Goal: Task Accomplishment & Management: Manage account settings

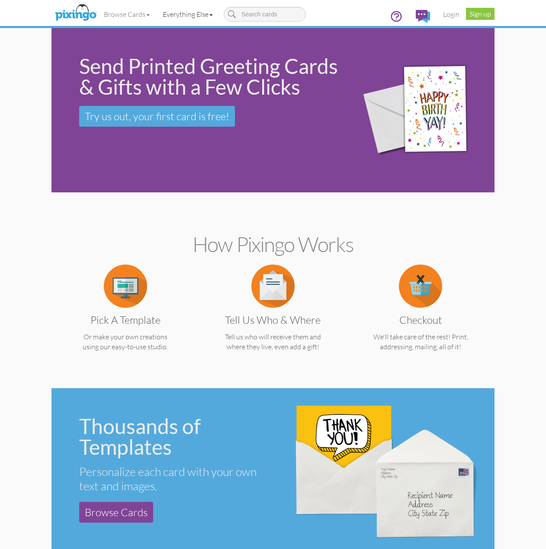
click at [172, 18] on link "Everything Else" at bounding box center [187, 14] width 63 height 22
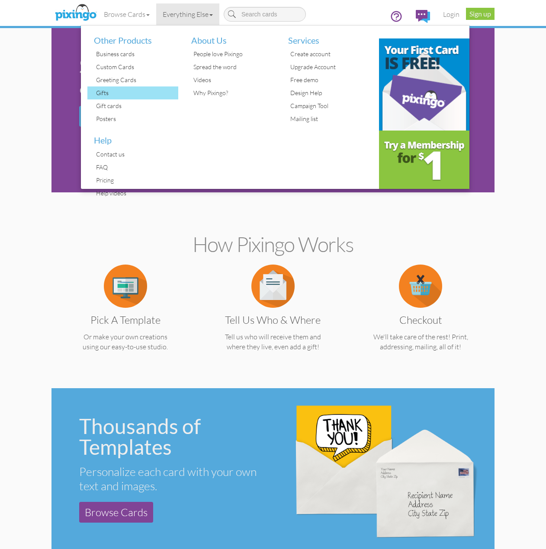
click at [110, 93] on div "Gifts" at bounding box center [136, 92] width 84 height 13
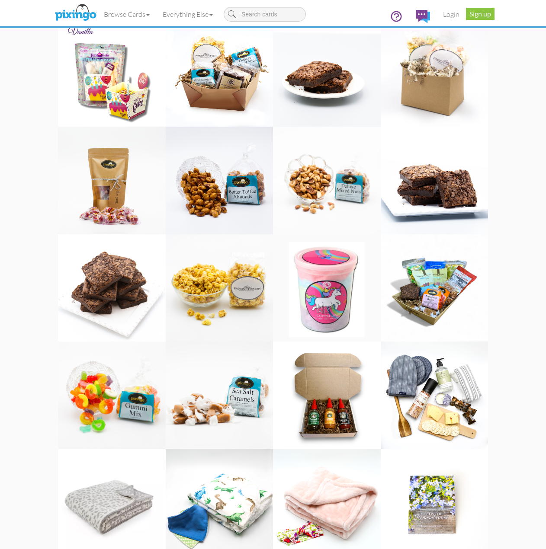
scroll to position [389, 0]
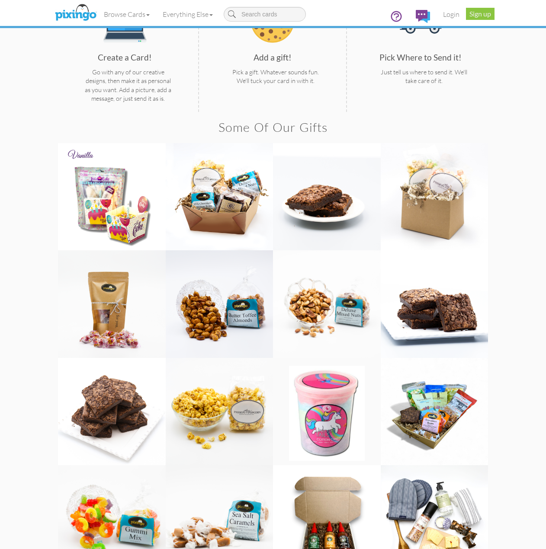
click at [234, 217] on img at bounding box center [220, 197] width 108 height 108
click at [216, 198] on img at bounding box center [220, 197] width 108 height 108
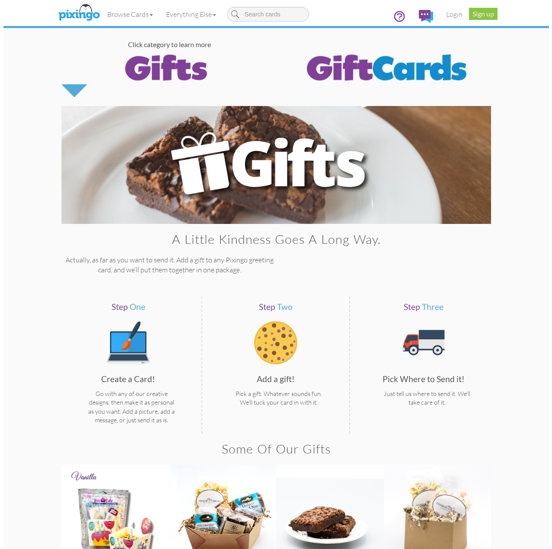
scroll to position [0, 0]
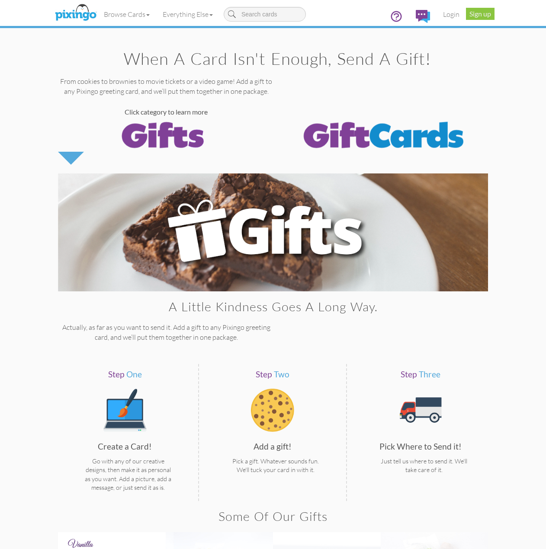
click at [137, 377] on span "One" at bounding box center [134, 374] width 16 height 10
click at [135, 17] on link "Browse Cards" at bounding box center [126, 14] width 59 height 22
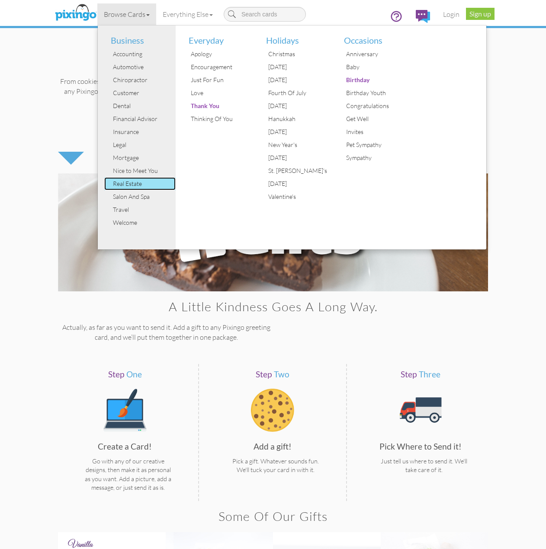
click at [128, 185] on div "Real Estate" at bounding box center [143, 183] width 65 height 13
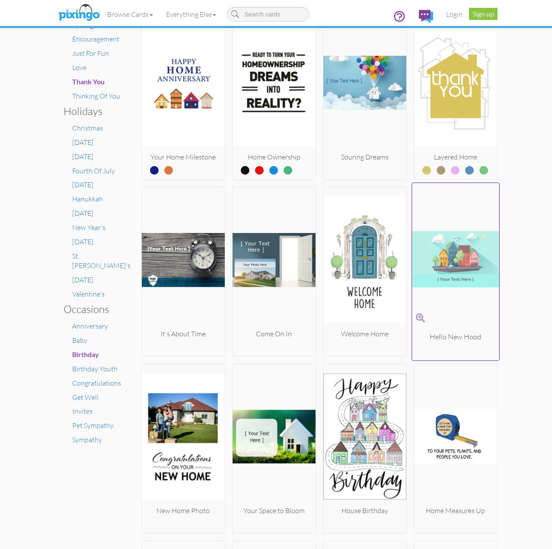
scroll to position [216, 0]
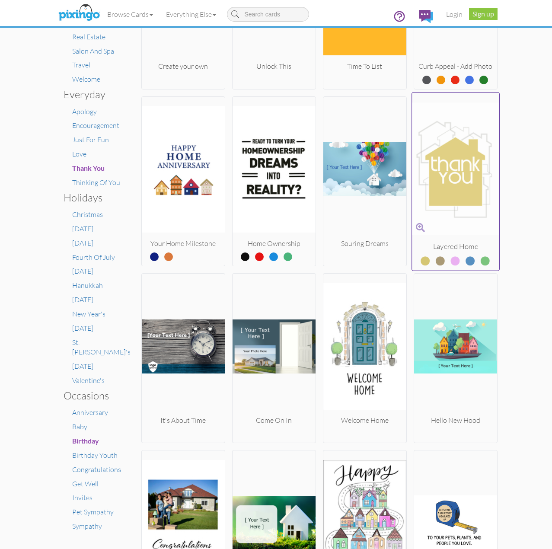
click at [456, 197] on img at bounding box center [455, 168] width 87 height 145
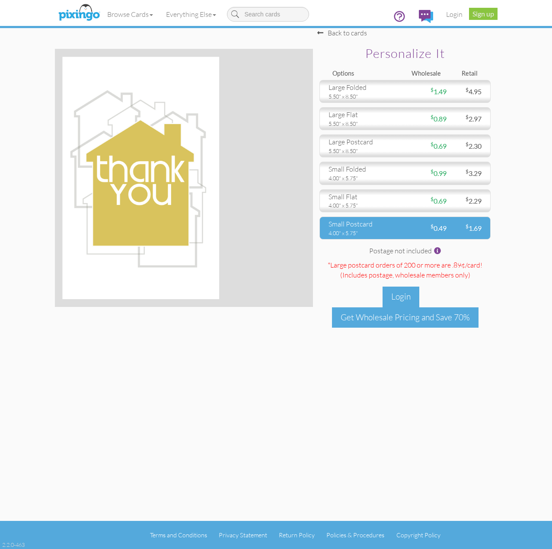
click at [389, 222] on div "small postcard" at bounding box center [364, 224] width 70 height 10
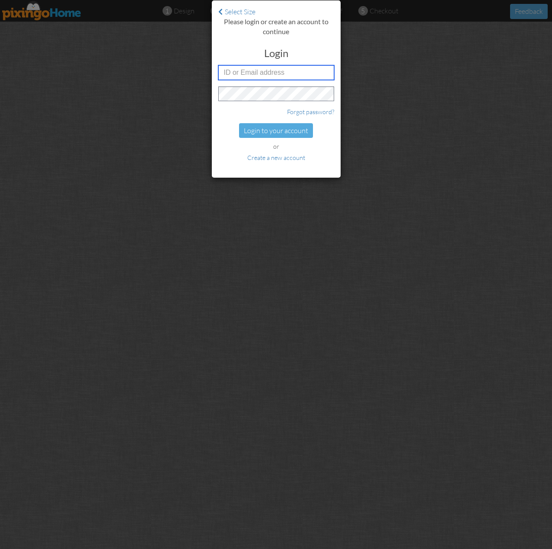
click at [251, 73] on input "text" at bounding box center [276, 72] width 116 height 15
type input "[EMAIL_ADDRESS][PERSON_NAME][DOMAIN_NAME]"
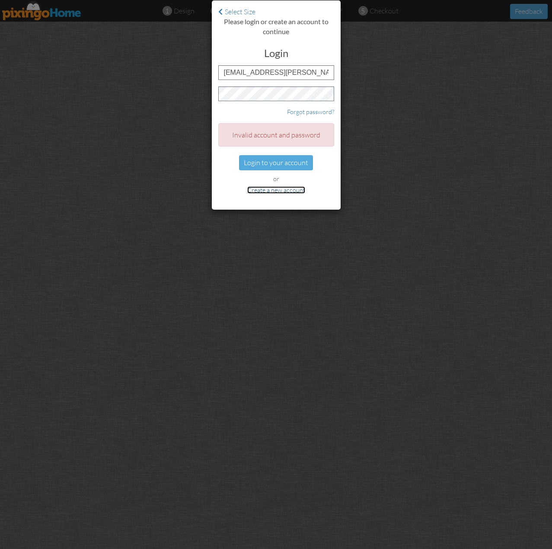
click at [280, 188] on link "Create a new account" at bounding box center [276, 189] width 58 height 7
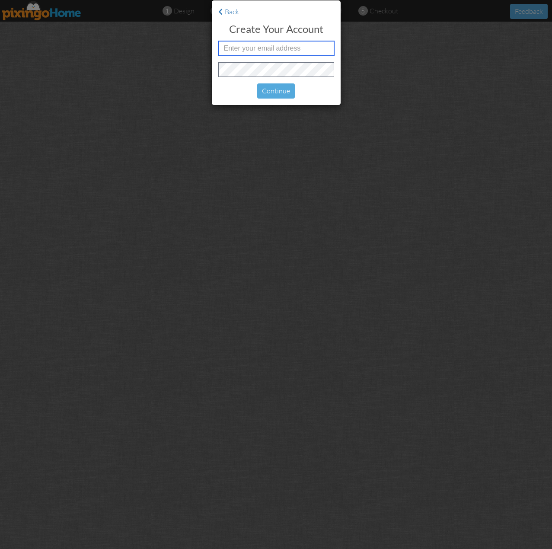
click at [295, 52] on input "text" at bounding box center [276, 48] width 116 height 15
type input "[EMAIL_ADDRESS][PERSON_NAME][DOMAIN_NAME]"
click at [284, 93] on div "Continue" at bounding box center [276, 90] width 38 height 15
click at [280, 92] on div "Continue" at bounding box center [276, 90] width 38 height 15
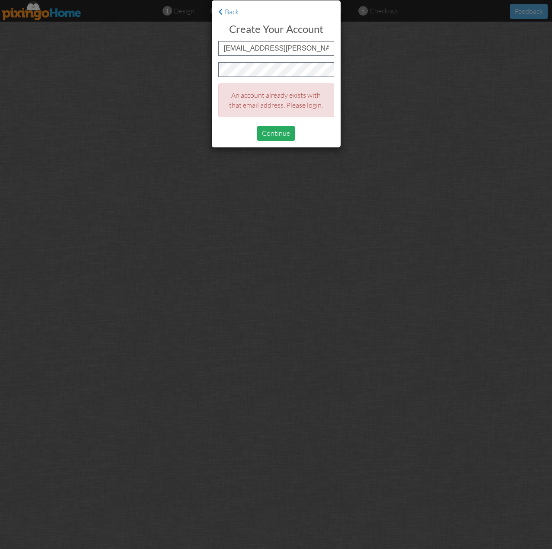
click at [290, 136] on div "Continue" at bounding box center [276, 133] width 38 height 15
click at [202, 77] on div "Back Create your account hyrum.rosquist@kw.com An account already exists with t…" at bounding box center [276, 274] width 552 height 549
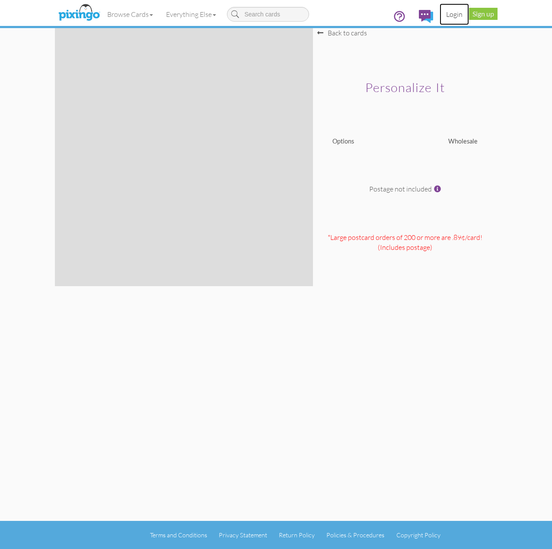
click at [456, 16] on link "Login" at bounding box center [454, 14] width 29 height 22
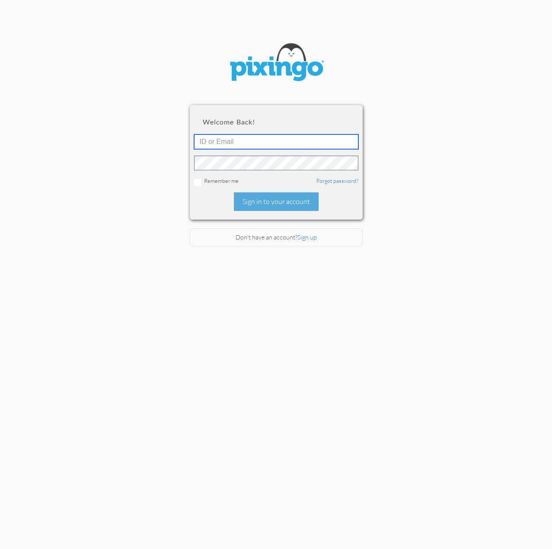
type input "hyrum.rosquist@kw.com"
click at [266, 171] on div "Welcome back! hyrum.rosquist@kw.com Remember me Forgot password? Sign in to you…" at bounding box center [276, 162] width 173 height 114
click at [143, 163] on section "Welcome back! hyrum.rosquist@kw.com Remember me Forgot password? Sign in to you…" at bounding box center [276, 263] width 552 height 527
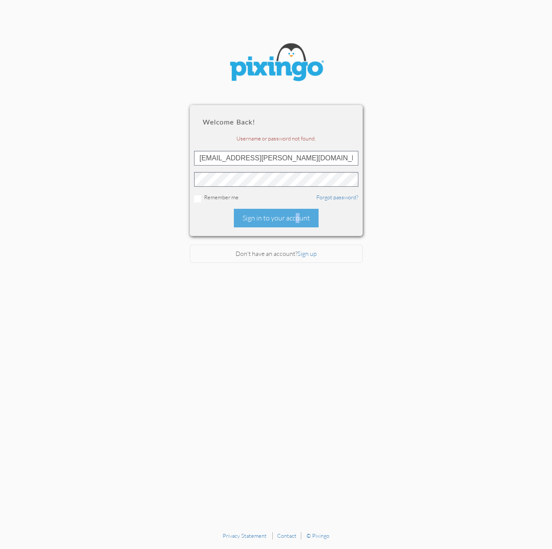
click at [271, 213] on div "Sign in to your account" at bounding box center [276, 218] width 85 height 19
click at [143, 184] on section "Welcome back! Username or password not found. hyrum.rosquist@kw.com Remember me…" at bounding box center [276, 263] width 552 height 527
click at [337, 163] on input "hyrum.rosquist@kw.com" at bounding box center [276, 158] width 164 height 15
click at [345, 200] on link "Forgot password?" at bounding box center [337, 197] width 42 height 7
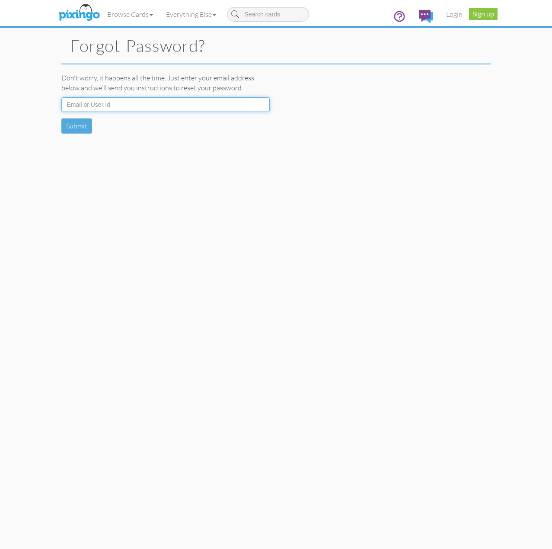
click at [192, 107] on input at bounding box center [165, 104] width 208 height 15
type input "hyrum.rosquist@kw.com"
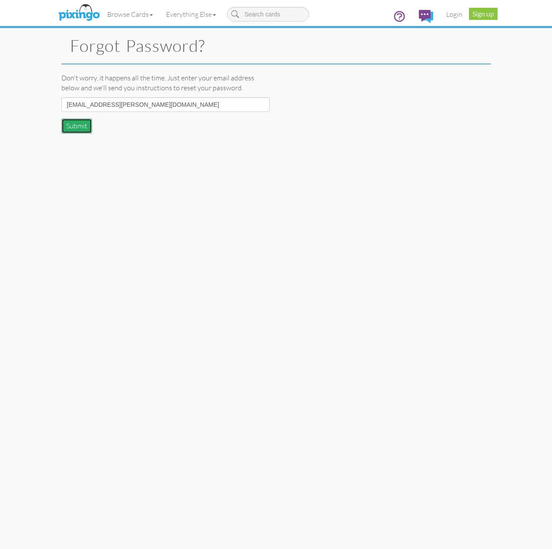
click at [74, 129] on button "Submit" at bounding box center [76, 125] width 31 height 15
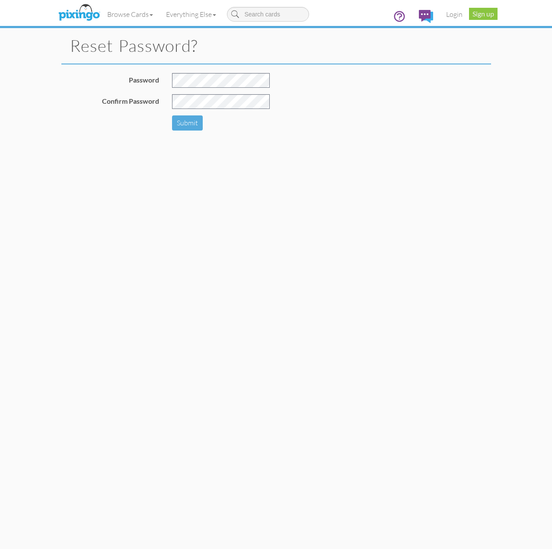
type input "[EMAIL_ADDRESS][PERSON_NAME][DOMAIN_NAME]"
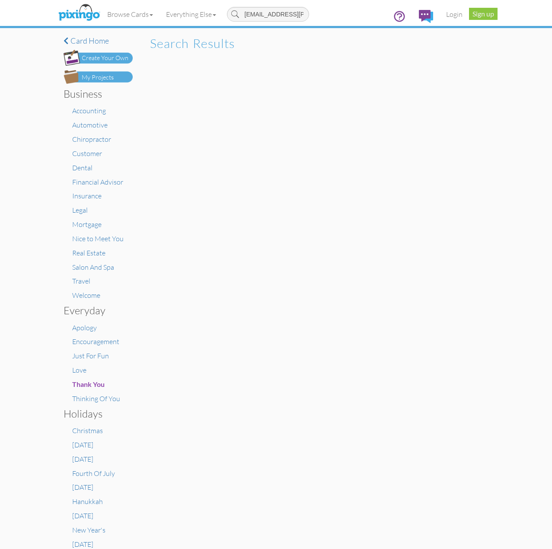
drag, startPoint x: 269, startPoint y: 79, endPoint x: 262, endPoint y: 80, distance: 6.5
drag, startPoint x: 193, startPoint y: 83, endPoint x: 184, endPoint y: 77, distance: 11.0
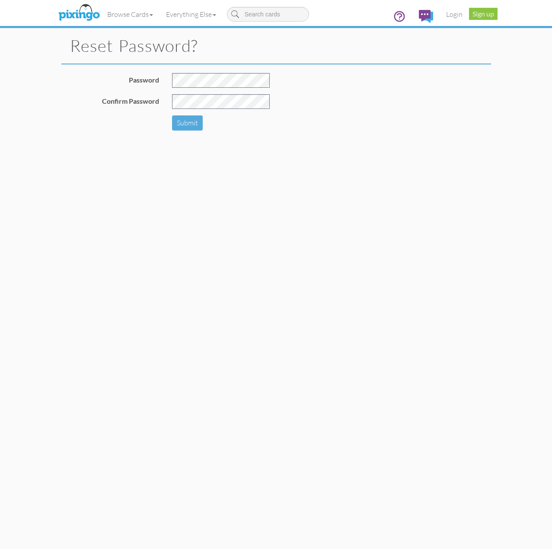
type input "[EMAIL_ADDRESS][PERSON_NAME][DOMAIN_NAME]"
click at [161, 81] on div "Password" at bounding box center [165, 83] width 221 height 21
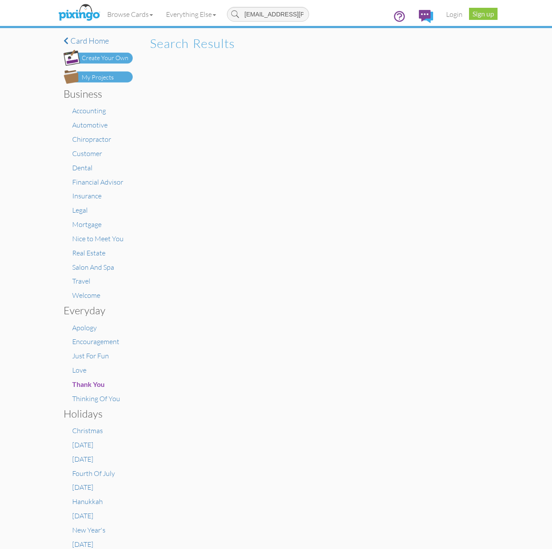
scroll to position [0, 7]
drag, startPoint x: 294, startPoint y: 15, endPoint x: 258, endPoint y: 17, distance: 36.4
click at [258, 17] on input "[EMAIL_ADDRESS][PERSON_NAME][DOMAIN_NAME]" at bounding box center [268, 14] width 82 height 15
type input "h"
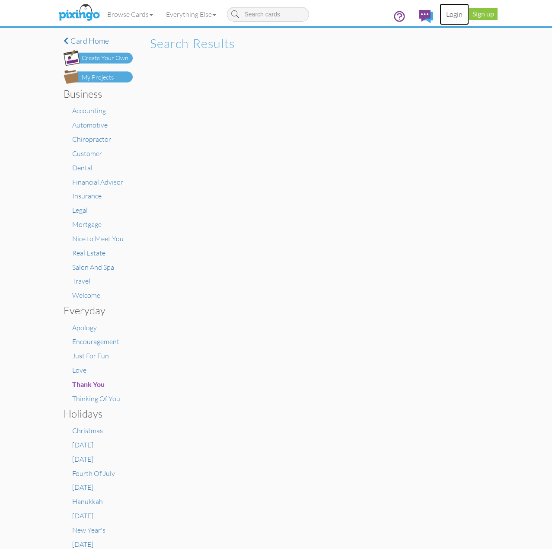
click at [458, 13] on link "Login" at bounding box center [454, 14] width 29 height 22
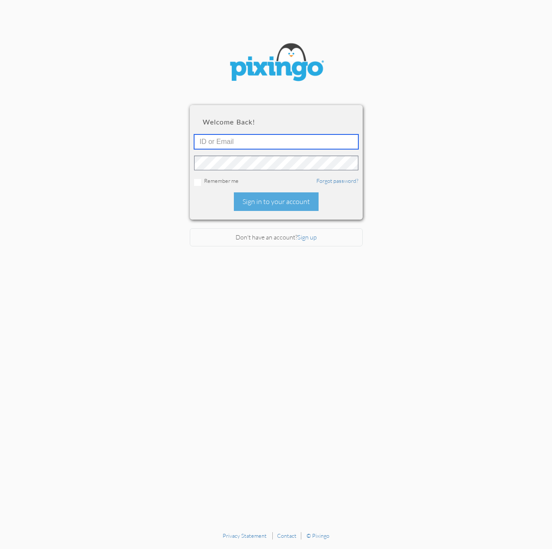
type input "[EMAIL_ADDRESS][PERSON_NAME][DOMAIN_NAME]"
drag, startPoint x: 214, startPoint y: 190, endPoint x: 225, endPoint y: 190, distance: 10.8
click at [215, 191] on div "Welcome back! [EMAIL_ADDRESS][PERSON_NAME][DOMAIN_NAME] Remember me Forgot pass…" at bounding box center [276, 162] width 173 height 114
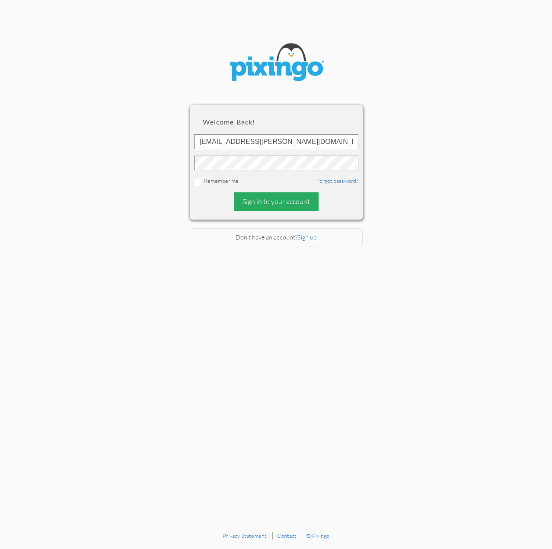
click at [261, 203] on div "Sign in to your account" at bounding box center [276, 201] width 85 height 19
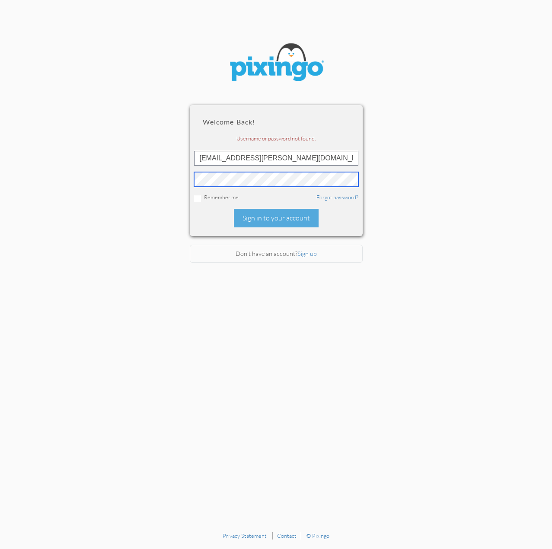
click at [155, 179] on section "Welcome back! Username or password not found. [EMAIL_ADDRESS][PERSON_NAME][DOMA…" at bounding box center [276, 263] width 552 height 527
click at [350, 195] on link "Forgot password?" at bounding box center [337, 197] width 42 height 7
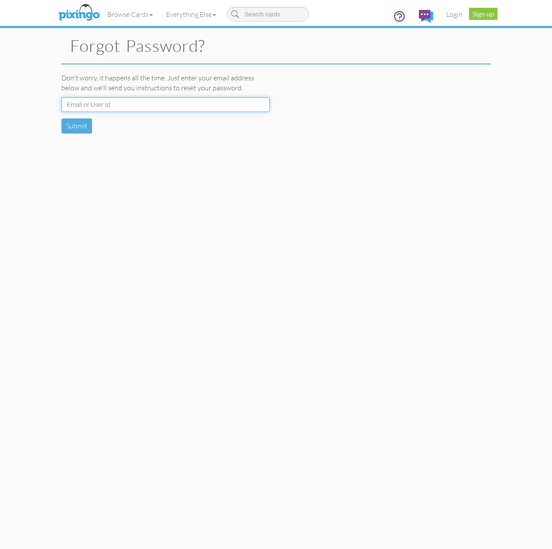
click at [128, 104] on input at bounding box center [165, 104] width 208 height 15
type input "[EMAIL_ADDRESS][PERSON_NAME][DOMAIN_NAME]"
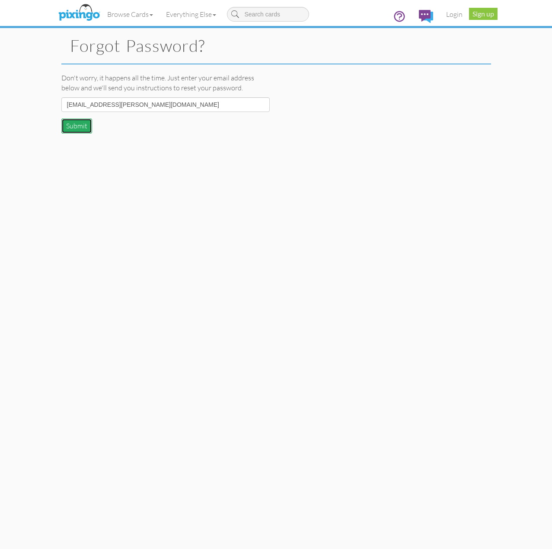
click at [70, 128] on button "Submit" at bounding box center [76, 125] width 31 height 15
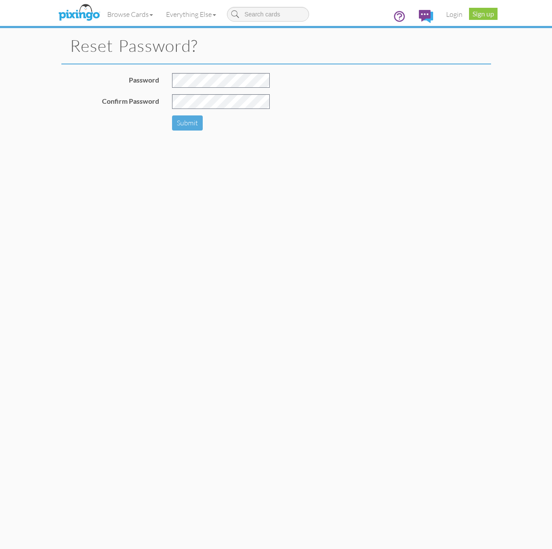
type input "[EMAIL_ADDRESS][PERSON_NAME][DOMAIN_NAME]"
click at [159, 83] on div "Password" at bounding box center [165, 83] width 221 height 21
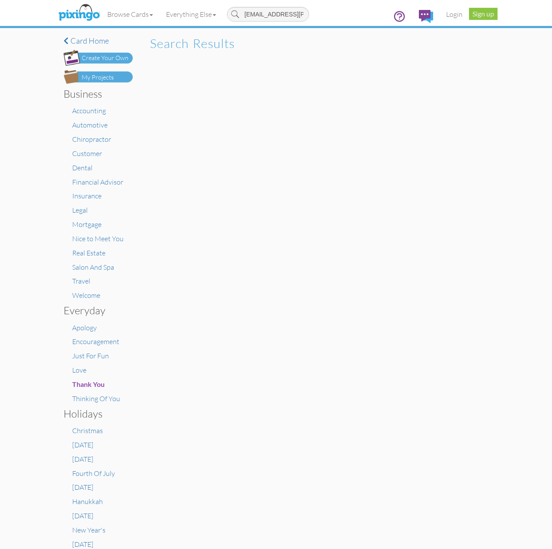
type input "hyrum.rosquist@kw.comrtert"
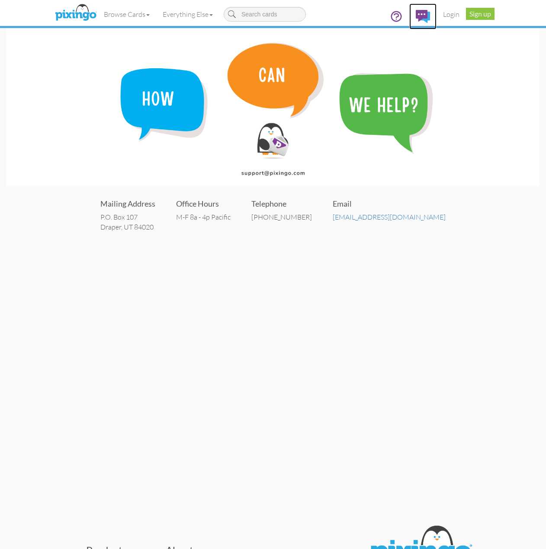
click at [423, 13] on img at bounding box center [422, 16] width 14 height 13
click at [426, 13] on img at bounding box center [422, 16] width 14 height 13
click at [426, 14] on img at bounding box center [422, 16] width 14 height 13
click at [426, 17] on img at bounding box center [422, 16] width 14 height 13
